Goal: Answer question/provide support: Answer question/provide support

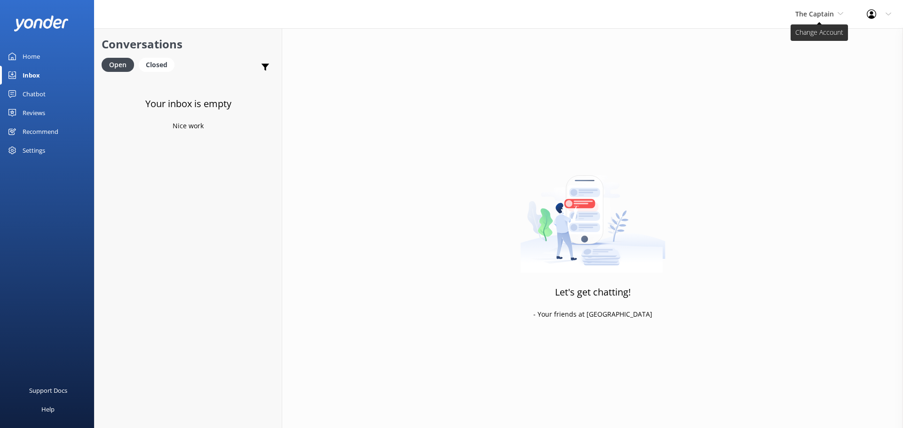
click at [813, 15] on span "The Captain" at bounding box center [814, 13] width 39 height 9
click at [819, 67] on link "Aruba's Activities Expert" at bounding box center [830, 62] width 94 height 23
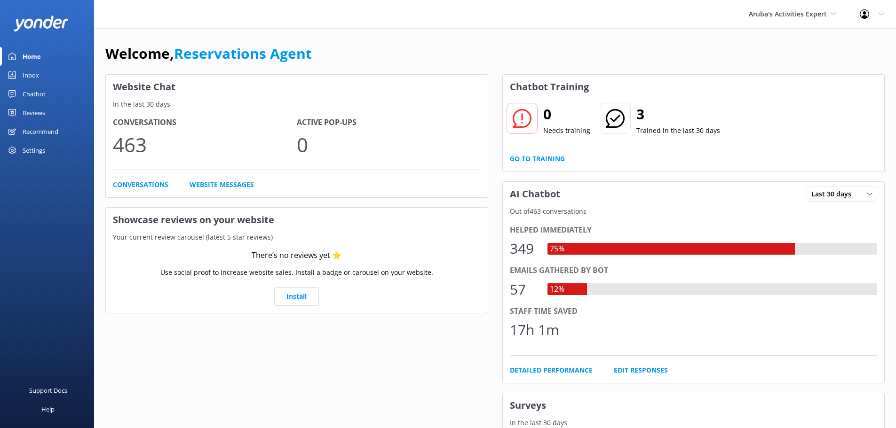
click at [34, 76] on div "Inbox" at bounding box center [31, 75] width 16 height 19
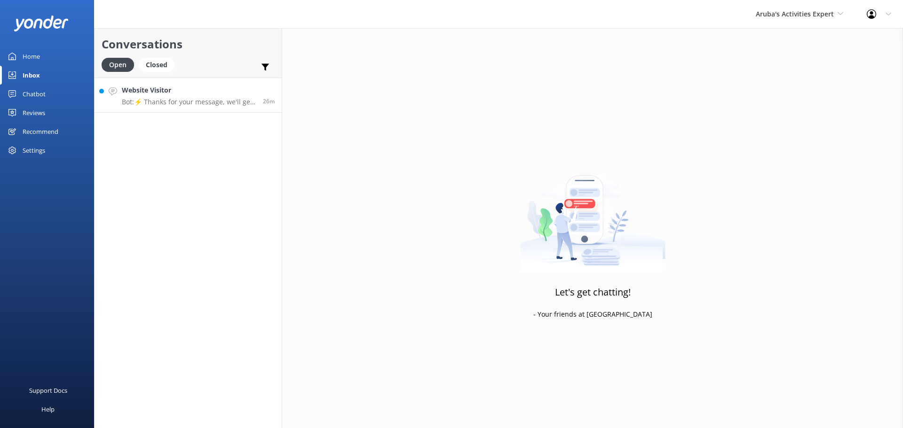
click at [208, 93] on h4 "Website Visitor" at bounding box center [189, 90] width 134 height 10
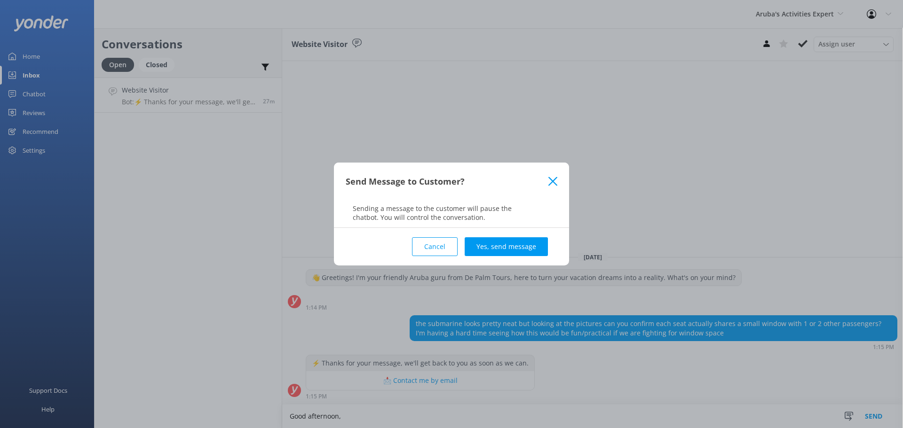
click at [456, 244] on button "Cancel" at bounding box center [435, 246] width 46 height 19
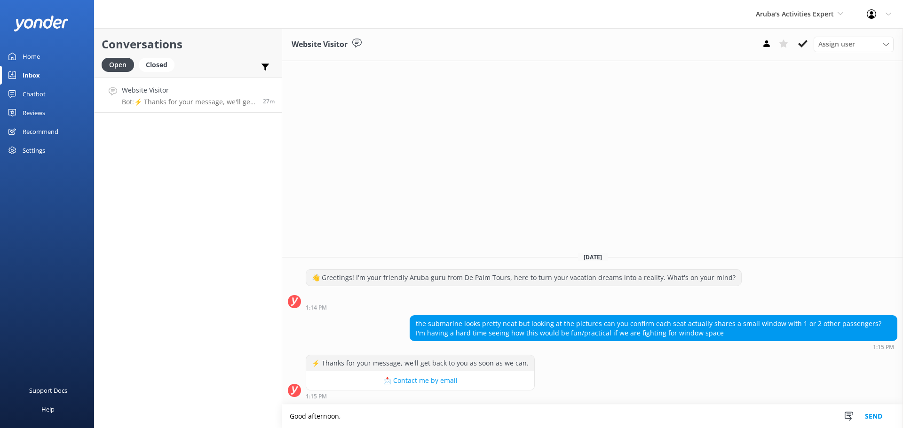
click at [365, 422] on textarea "Good afternoon," at bounding box center [592, 417] width 621 height 24
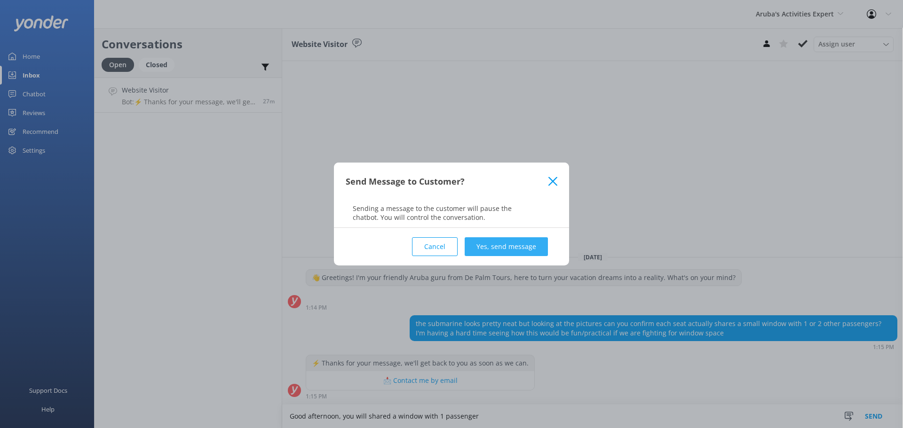
type textarea "Good afternoon, you will shared a window with 1 passenger"
click at [525, 241] on button "Yes, send message" at bounding box center [506, 246] width 83 height 19
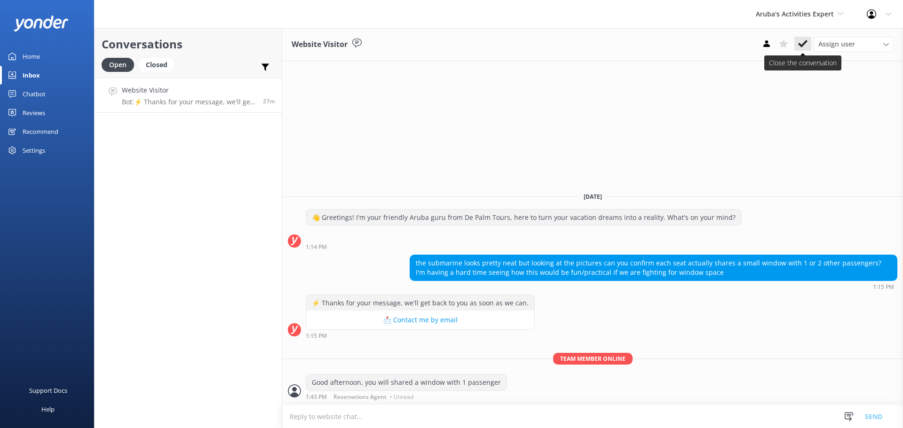
click at [802, 46] on use at bounding box center [802, 44] width 9 height 8
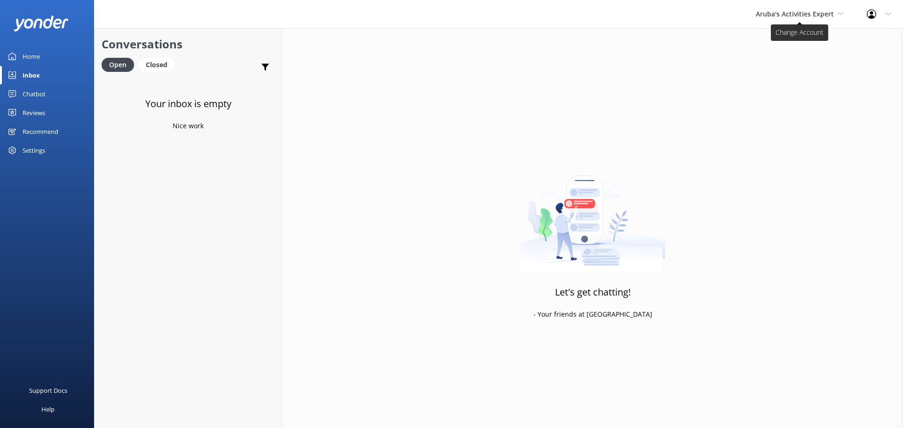
click at [799, 9] on span "Aruba's Activities Expert" at bounding box center [795, 13] width 78 height 9
click at [770, 80] on link "The Captain" at bounding box center [791, 84] width 94 height 23
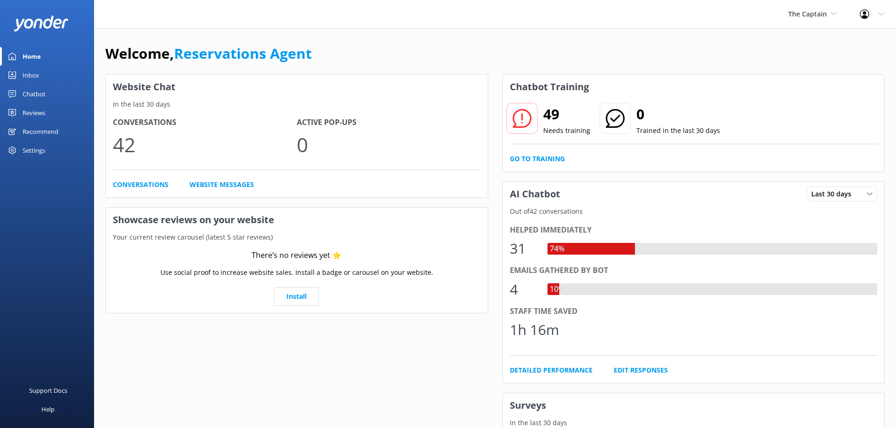
click at [21, 71] on link "Inbox" at bounding box center [47, 75] width 94 height 19
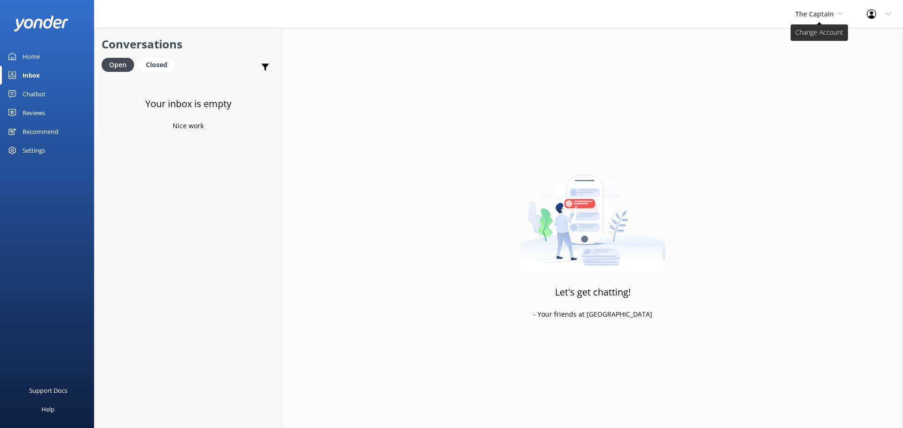
click at [811, 13] on span "The Captain" at bounding box center [814, 13] width 39 height 9
click at [805, 38] on link "De [GEOGRAPHIC_DATA]" at bounding box center [830, 39] width 94 height 23
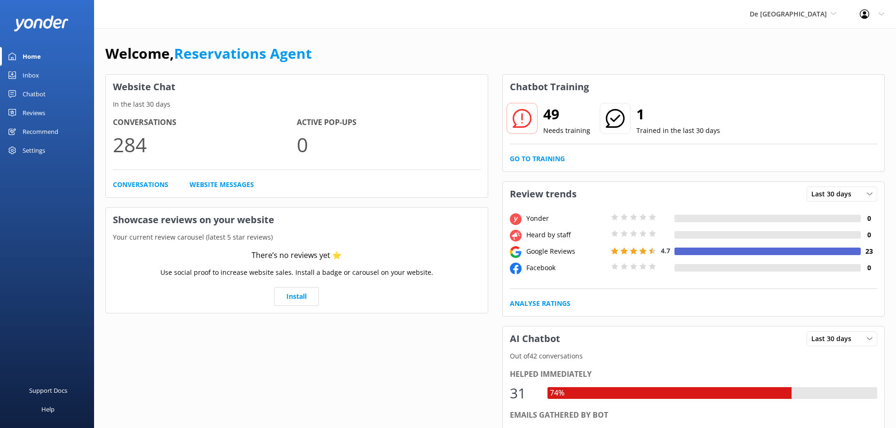
click at [37, 79] on div "Inbox" at bounding box center [31, 75] width 16 height 19
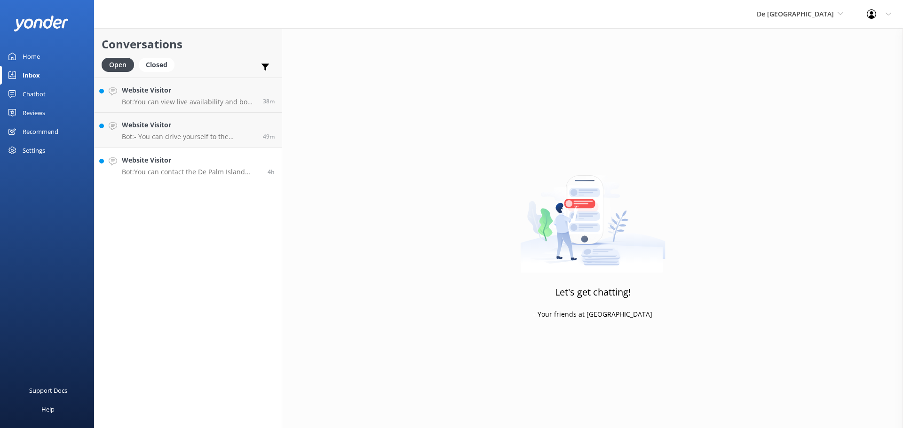
click at [190, 166] on div "Website Visitor Bot: You can contact the De Palm Island team at [EMAIL_ADDRESS]…" at bounding box center [191, 165] width 139 height 21
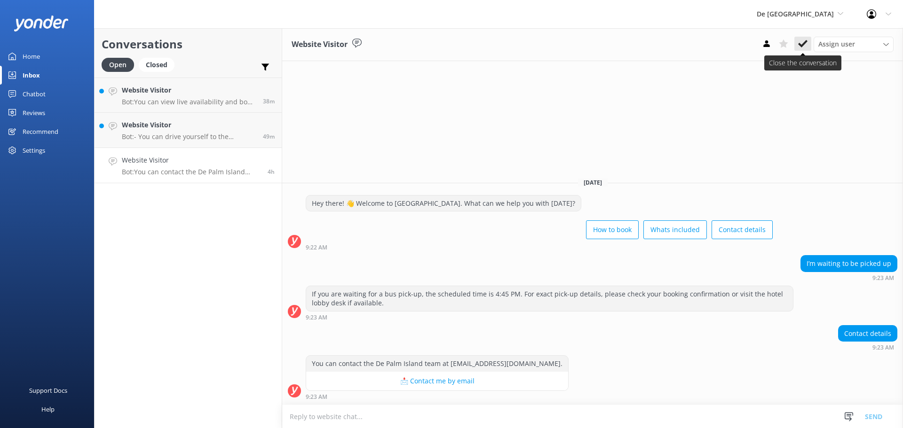
click at [804, 42] on icon at bounding box center [802, 43] width 9 height 9
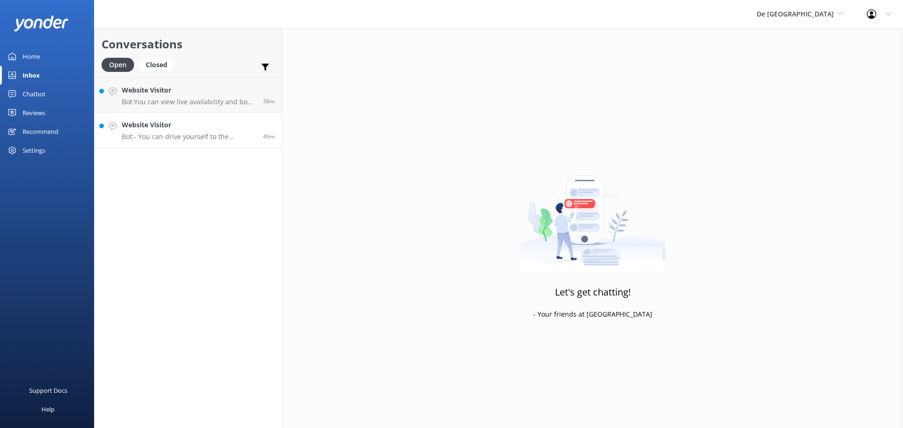
click at [171, 122] on h4 "Website Visitor" at bounding box center [189, 125] width 134 height 10
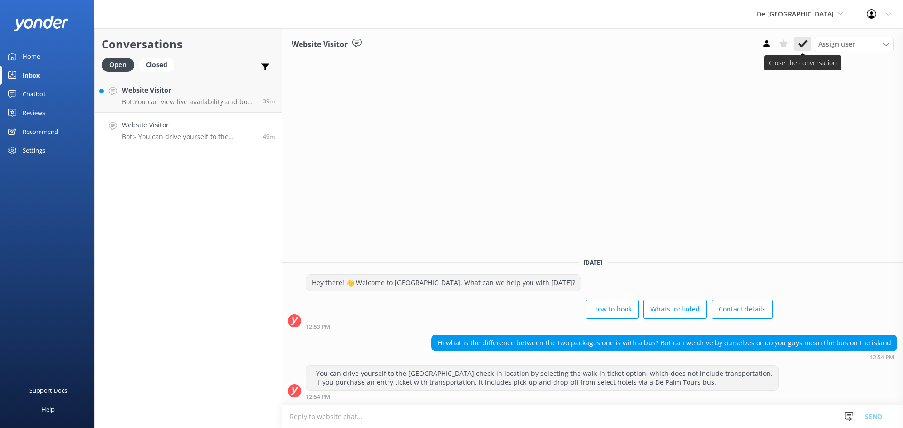
click at [799, 44] on use at bounding box center [802, 44] width 9 height 8
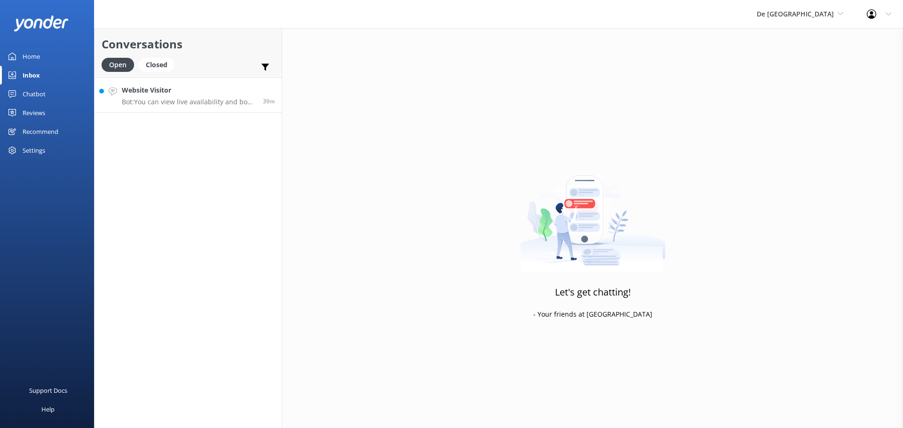
click at [193, 97] on div "Website Visitor Bot: You can view live availability and book your De Palm Islan…" at bounding box center [189, 95] width 134 height 20
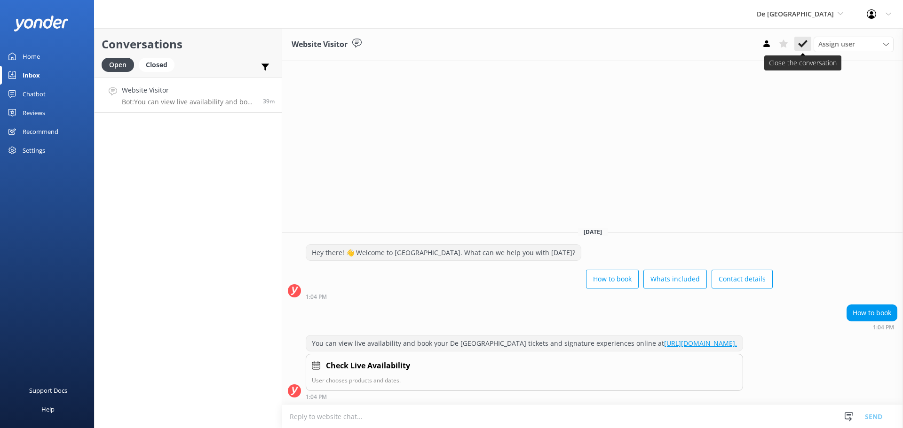
click at [807, 40] on icon at bounding box center [802, 43] width 9 height 9
